Goal: Go to known website: Access a specific website the user already knows

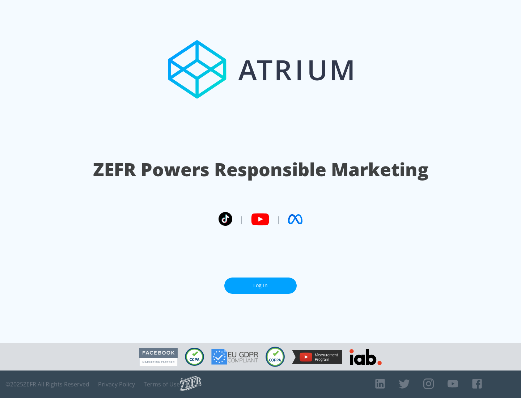
click at [261, 286] on link "Log In" at bounding box center [260, 286] width 72 height 16
